Goal: Information Seeking & Learning: Learn about a topic

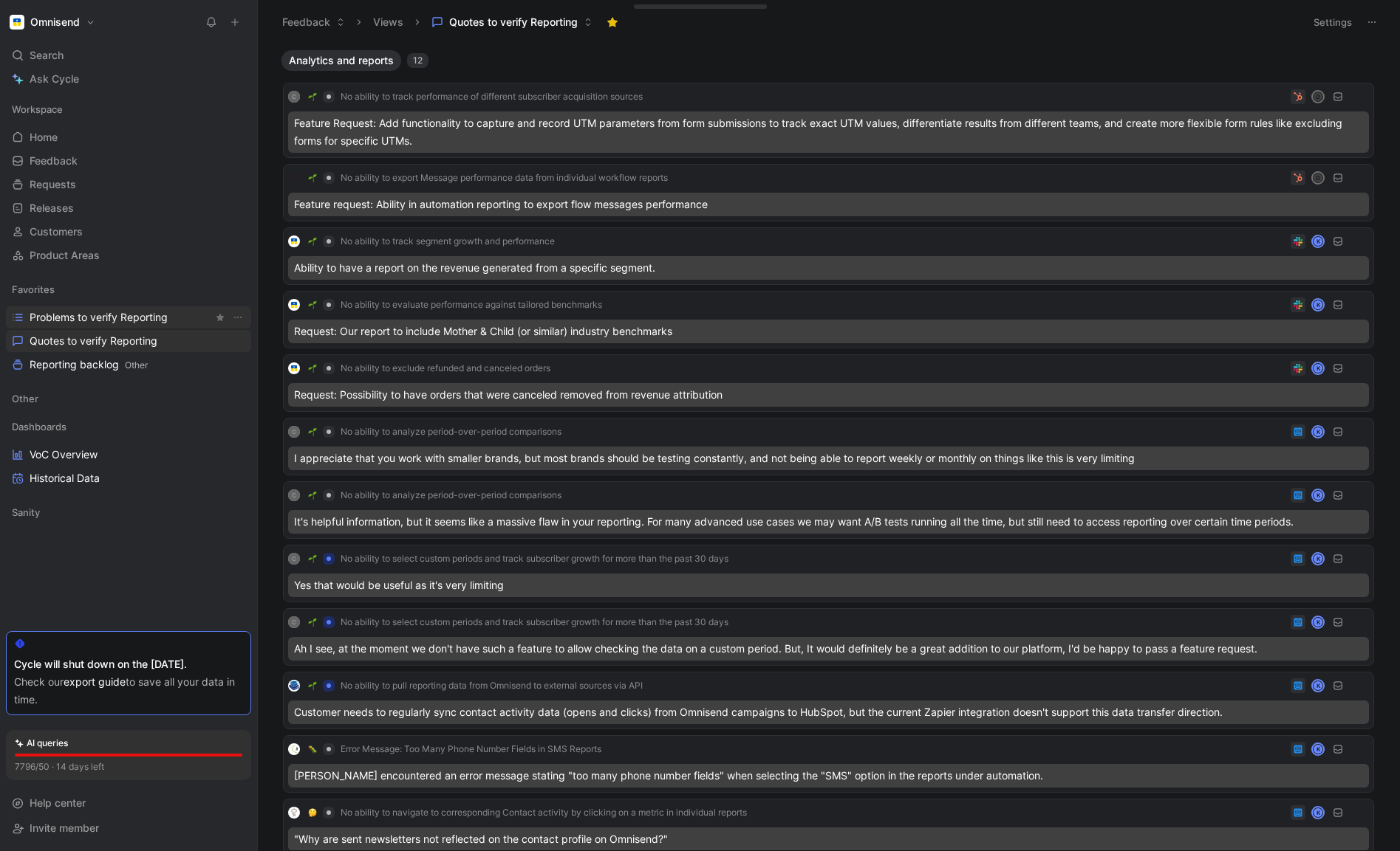
click at [86, 314] on span "Problems to verify Reporting" at bounding box center [98, 317] width 138 height 14
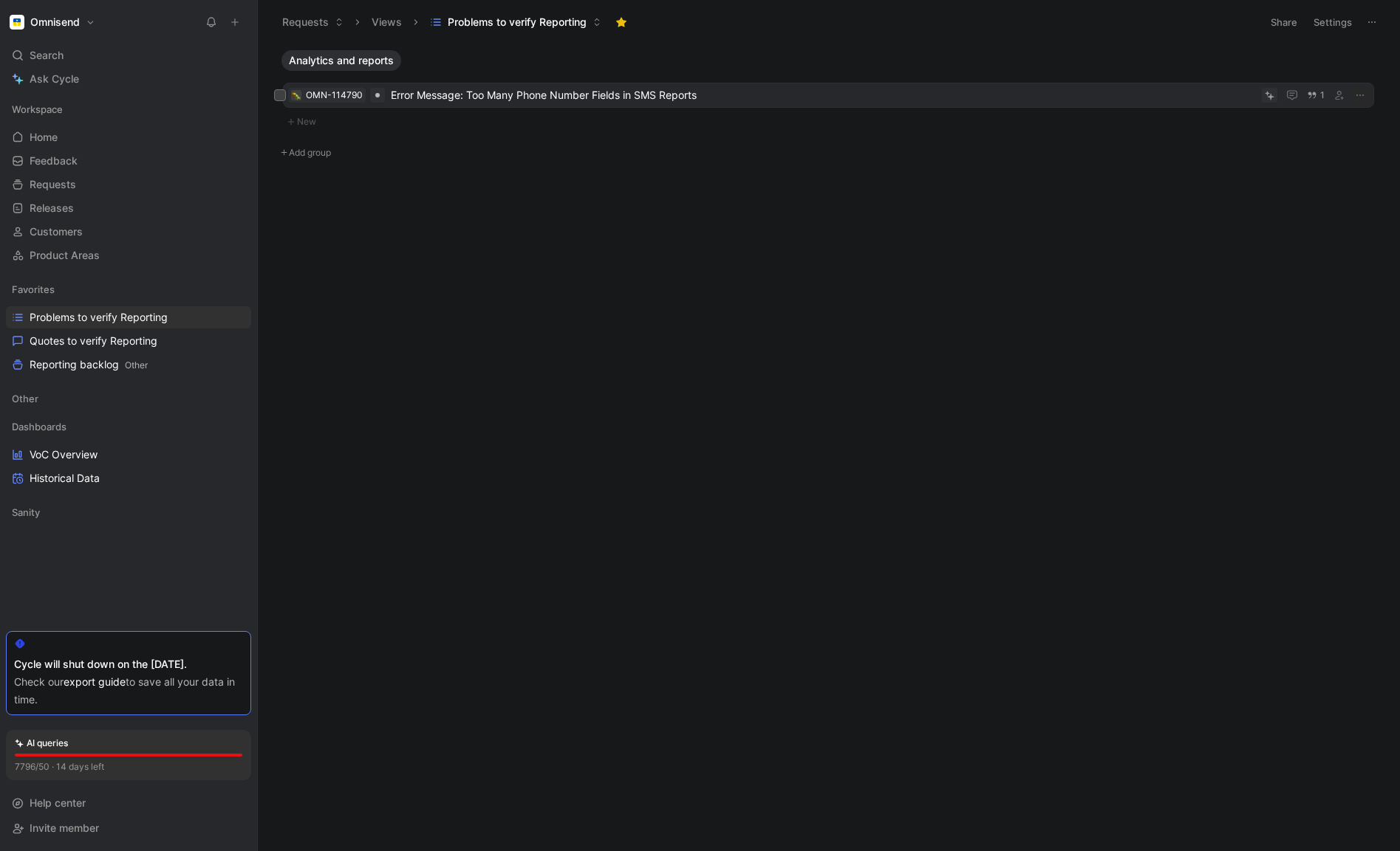
click at [499, 93] on span "Error Message: Too Many Phone Number Fields in SMS Reports" at bounding box center [822, 95] width 865 height 17
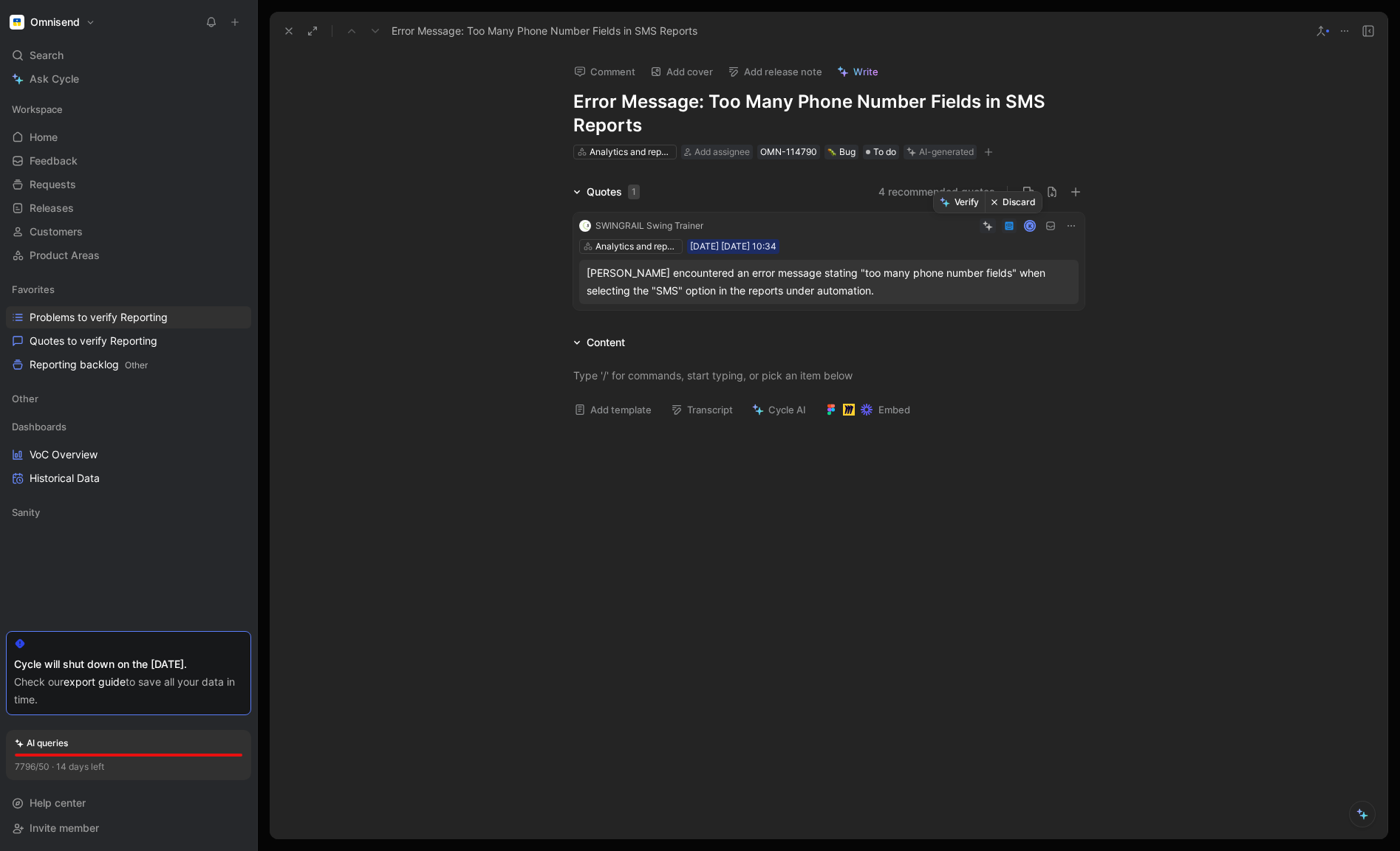
click at [1005, 202] on button "Discard" at bounding box center [1012, 201] width 57 height 20
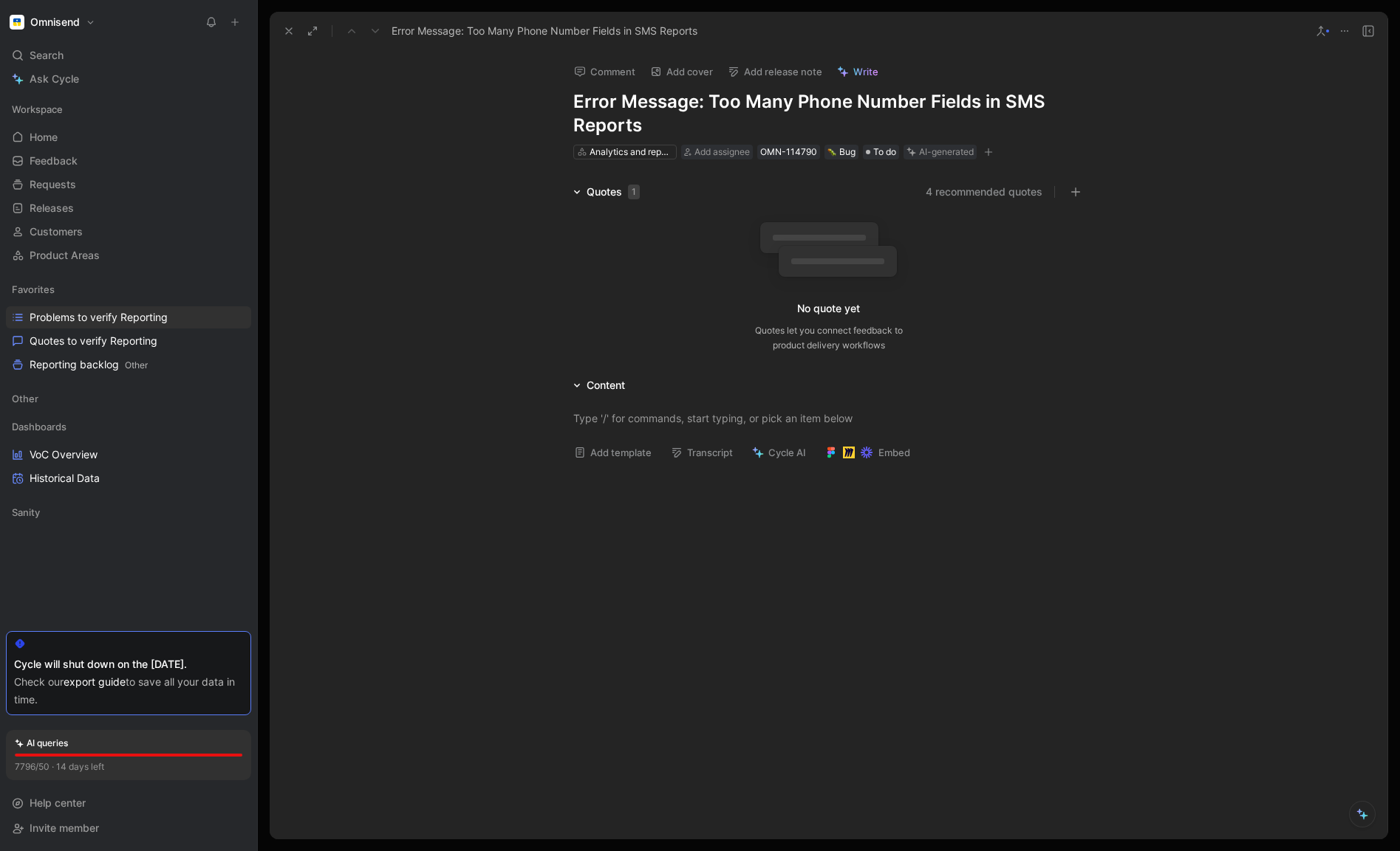
click at [1342, 24] on button at bounding box center [1343, 30] width 20 height 20
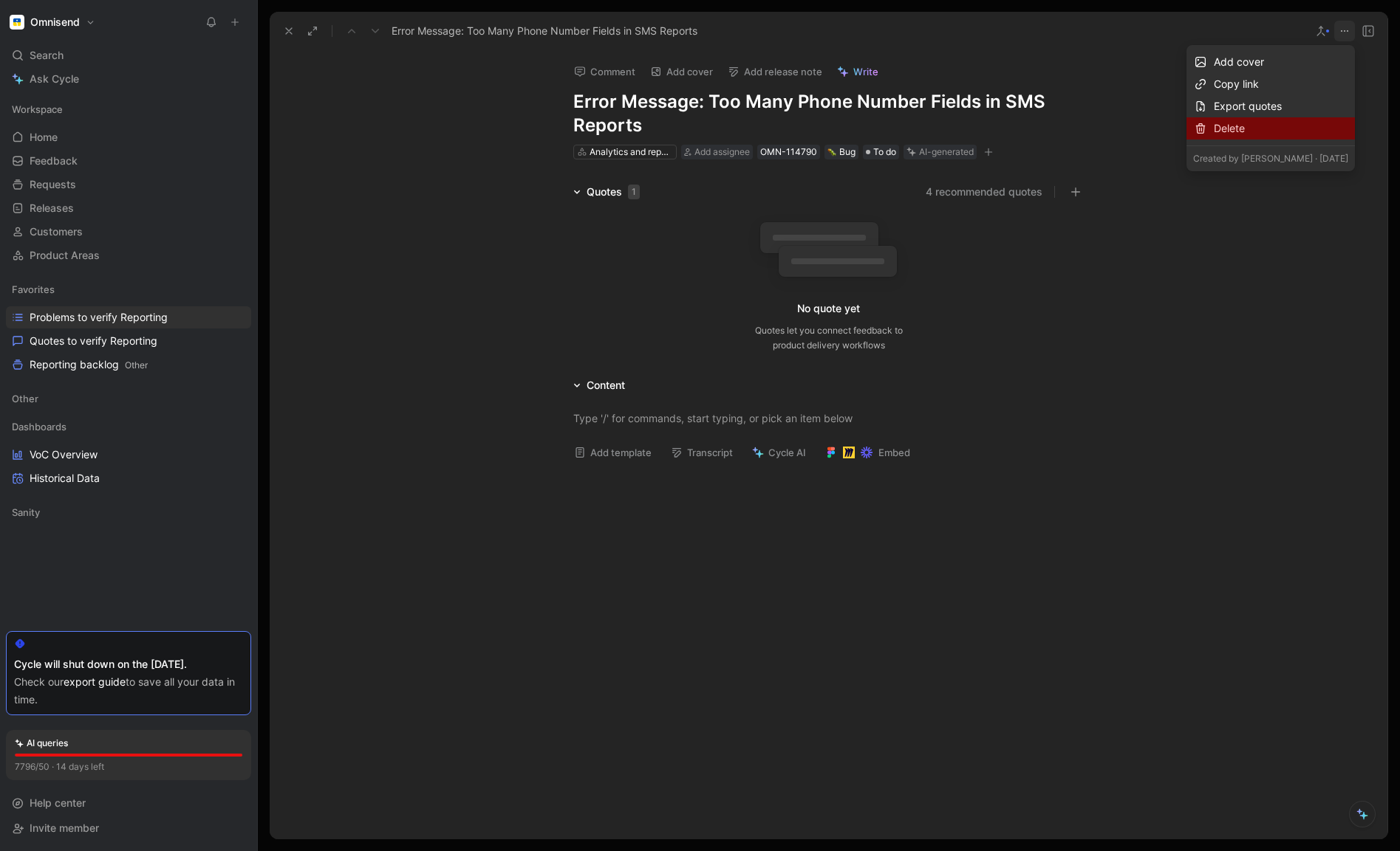
click at [1214, 133] on div "Delete" at bounding box center [1280, 128] width 134 height 17
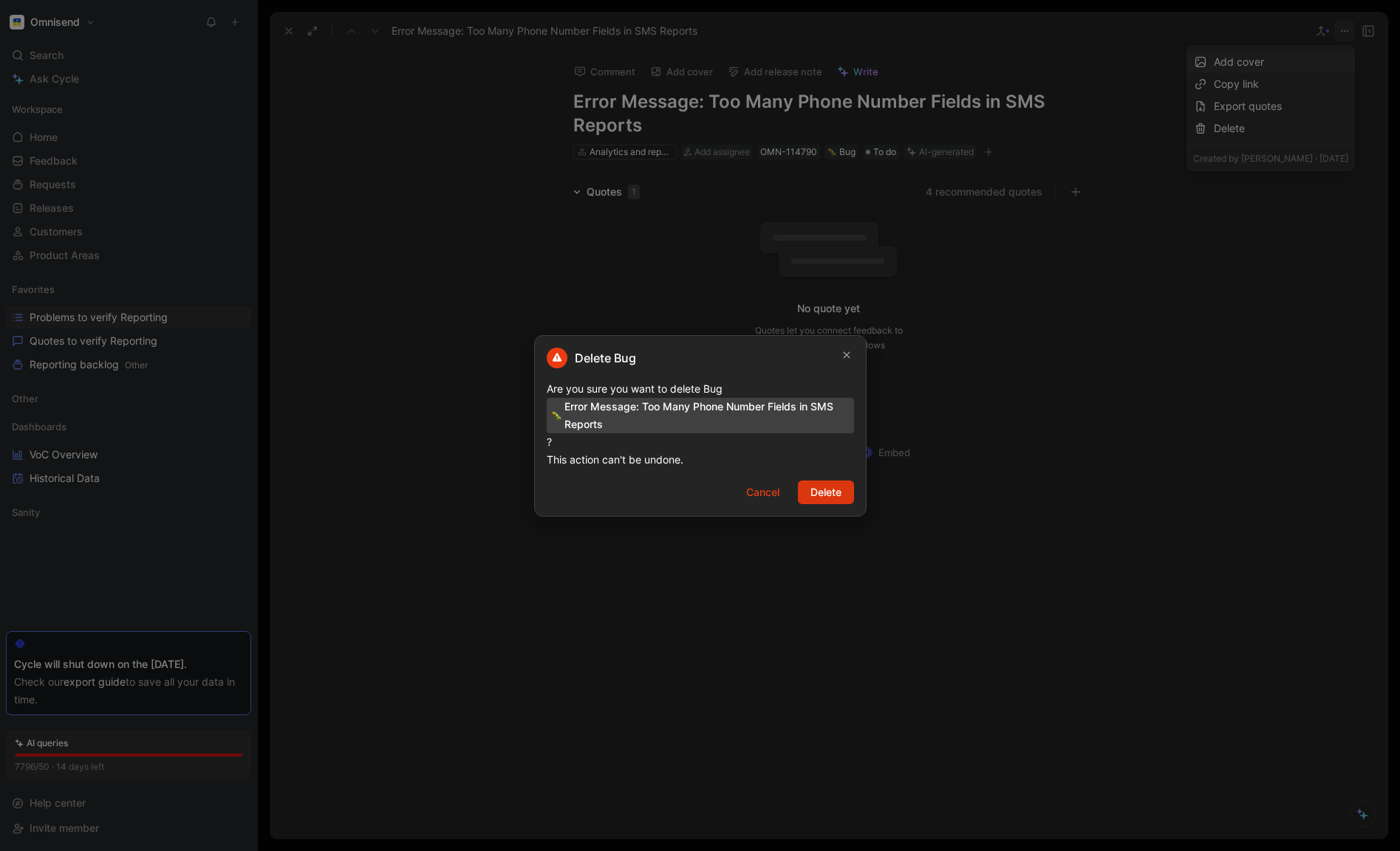
click at [825, 491] on span "Delete" at bounding box center [825, 492] width 31 height 17
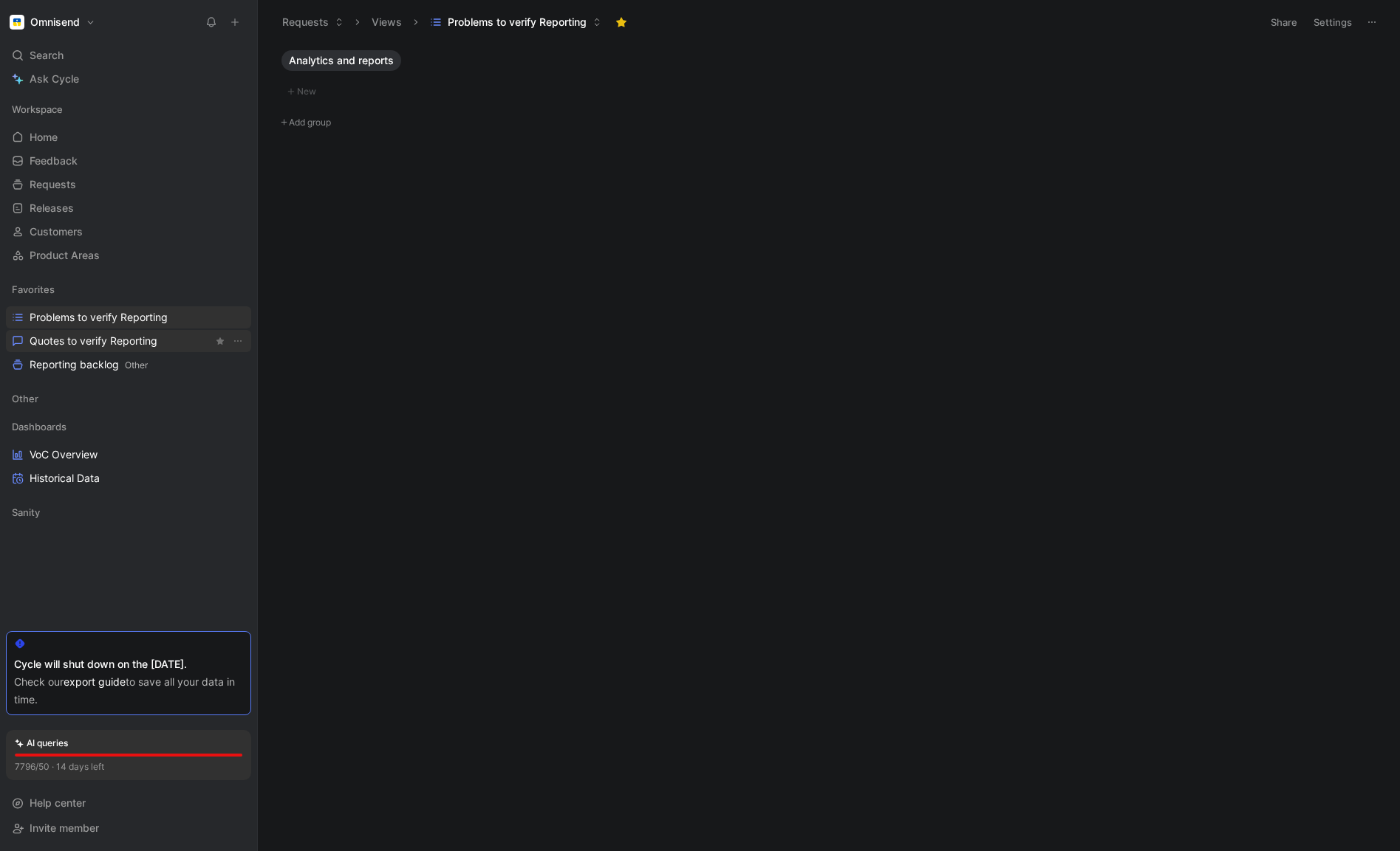
click at [106, 336] on span "Quotes to verify Reporting" at bounding box center [94, 340] width 128 height 14
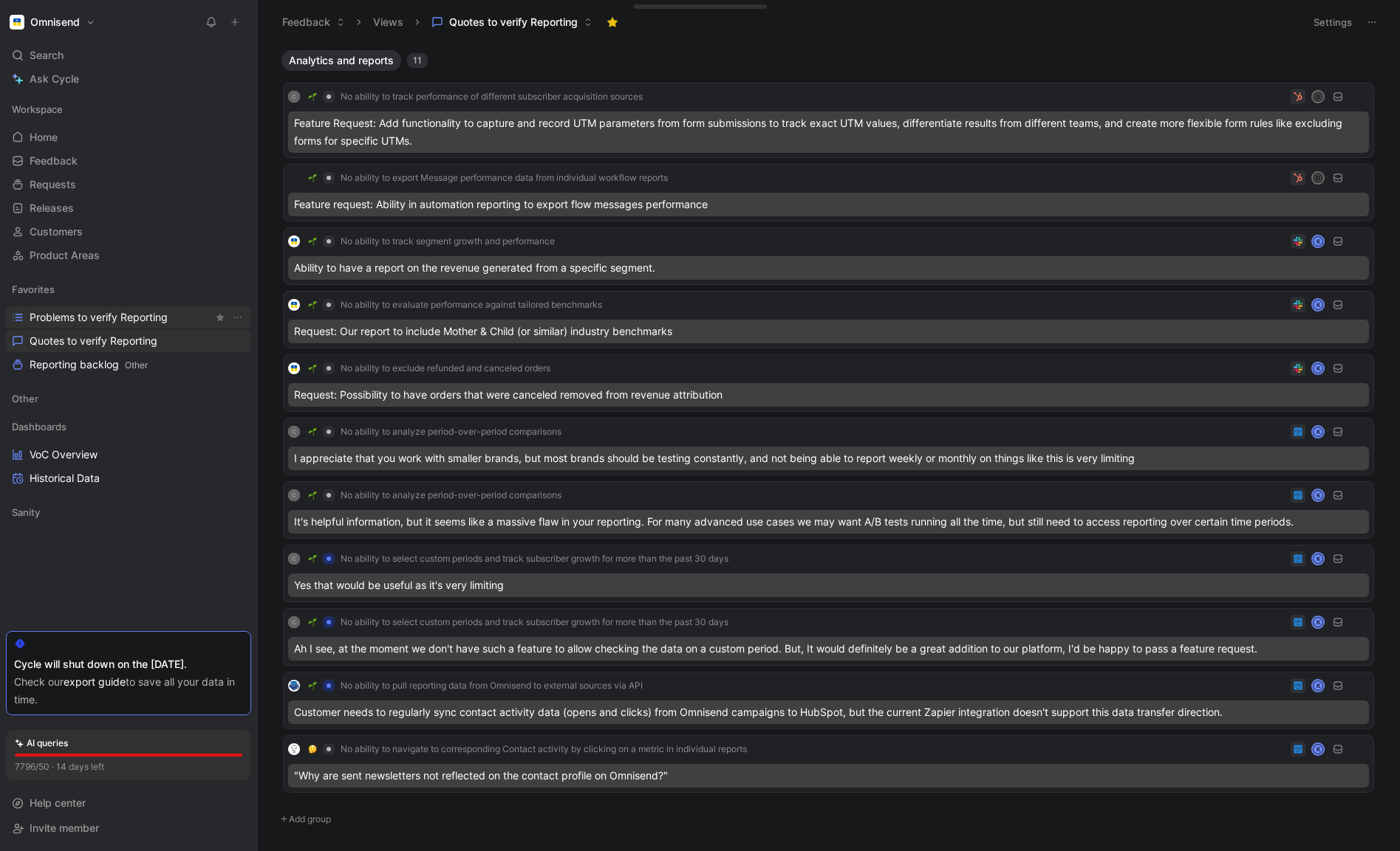
click at [101, 314] on span "Problems to verify Reporting" at bounding box center [98, 317] width 138 height 14
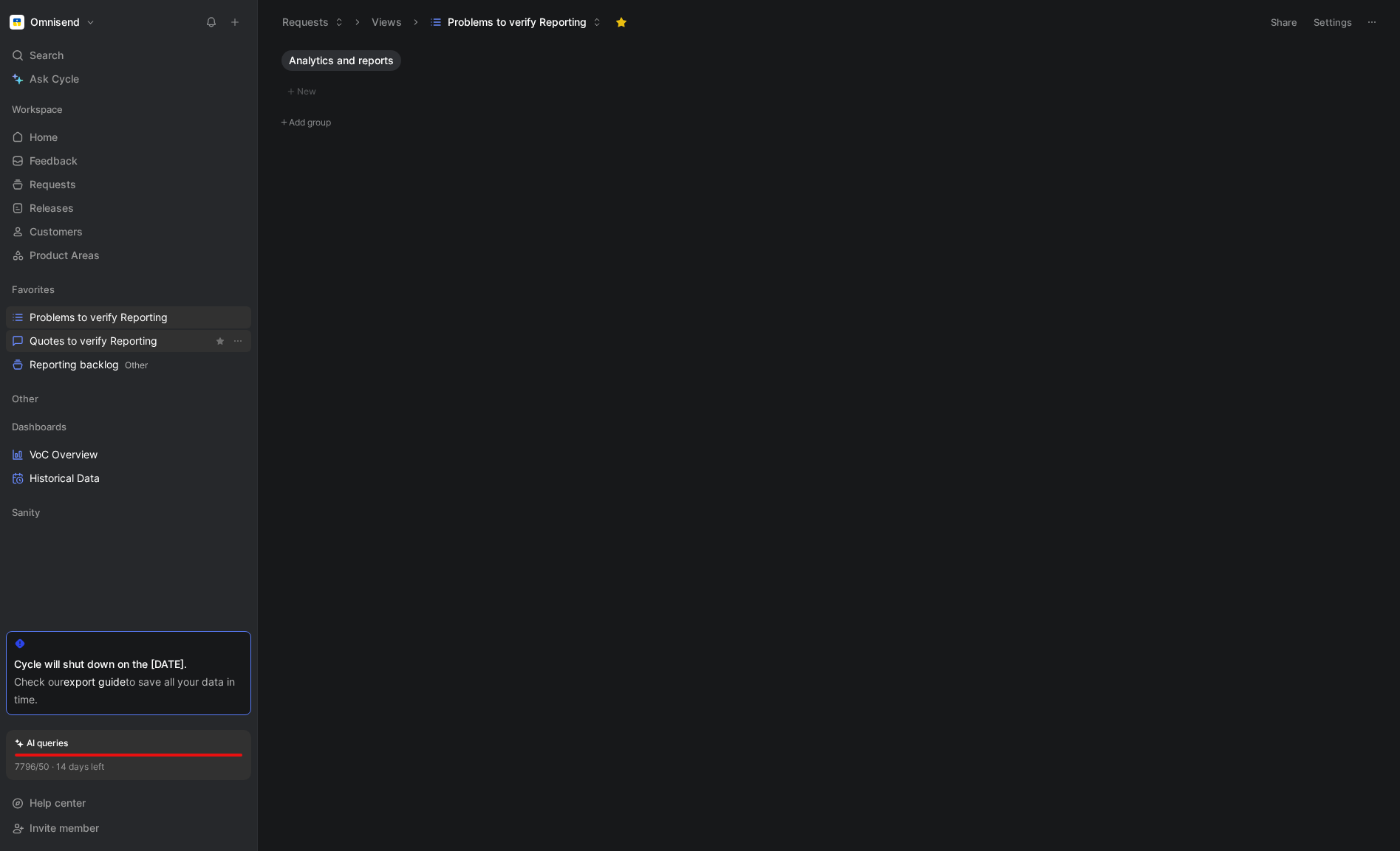
click at [118, 339] on span "Quotes to verify Reporting" at bounding box center [94, 340] width 128 height 14
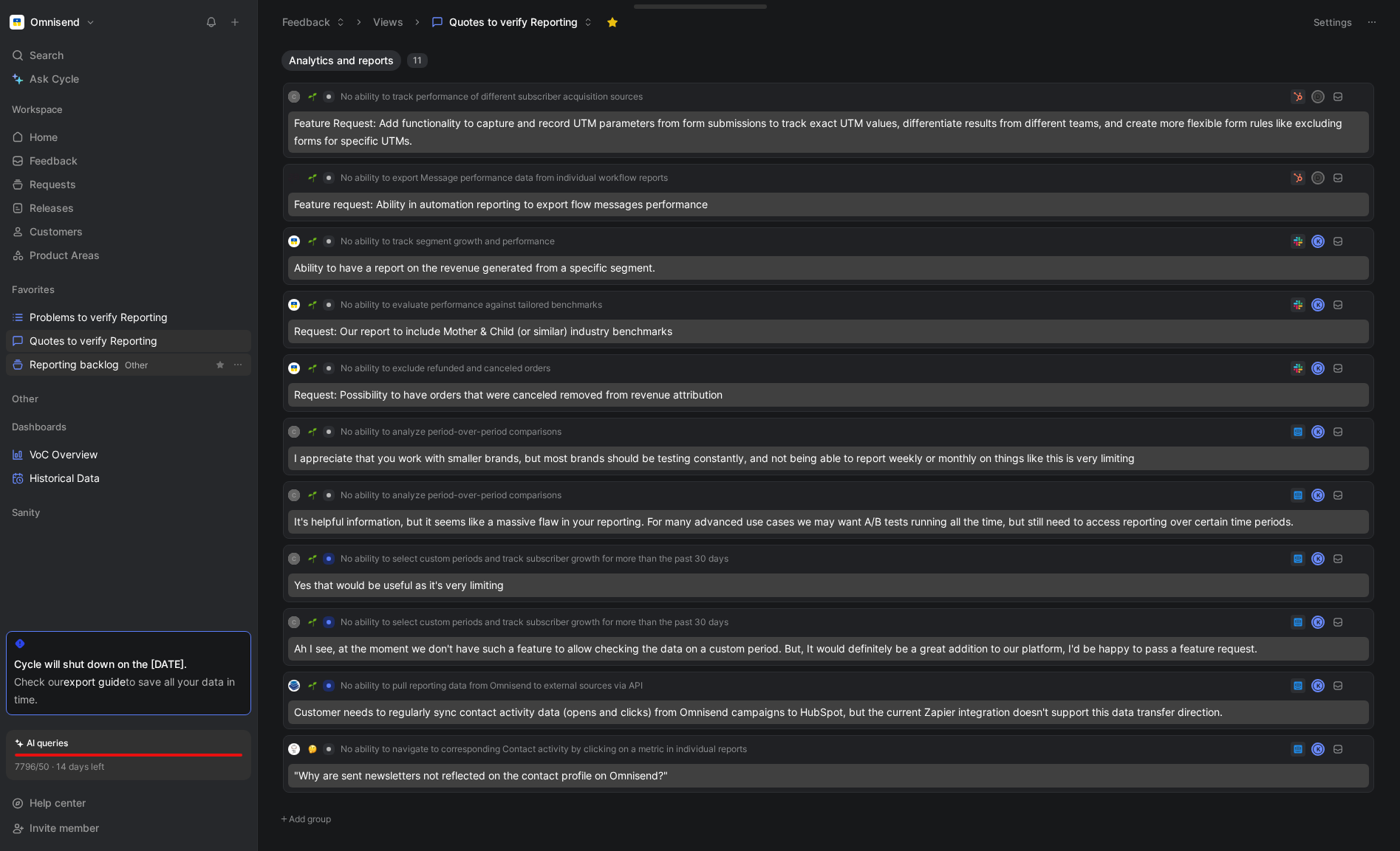
click at [70, 364] on span "Reporting backlog Other" at bounding box center [89, 365] width 119 height 15
